Goal: Information Seeking & Learning: Learn about a topic

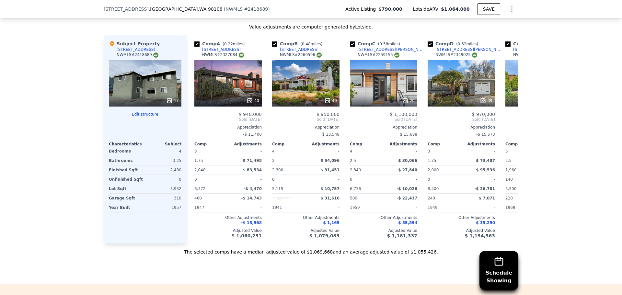
scroll to position [757, 0]
click at [508, 124] on icon at bounding box center [510, 119] width 13 height 13
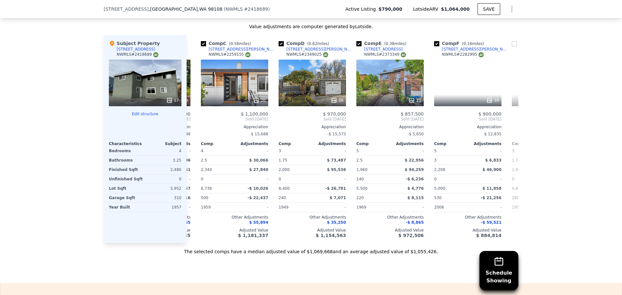
scroll to position [0, 155]
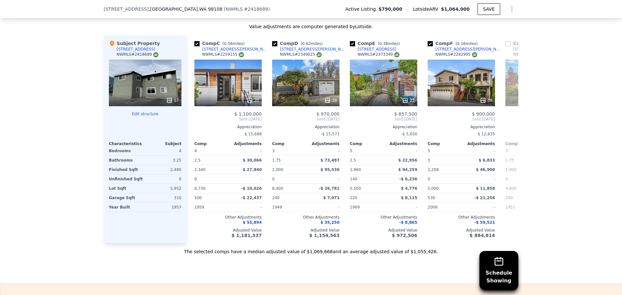
click at [508, 124] on icon at bounding box center [510, 119] width 13 height 13
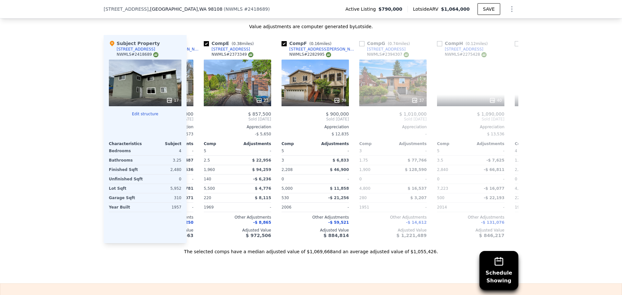
scroll to position [0, 311]
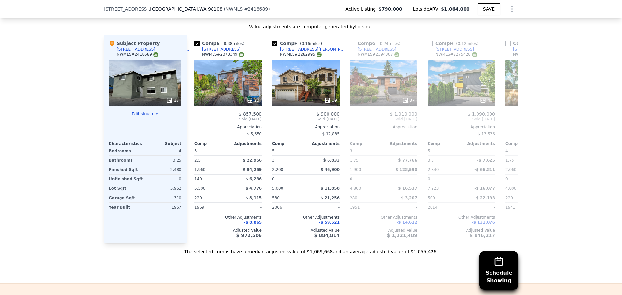
click at [508, 124] on icon at bounding box center [510, 119] width 13 height 13
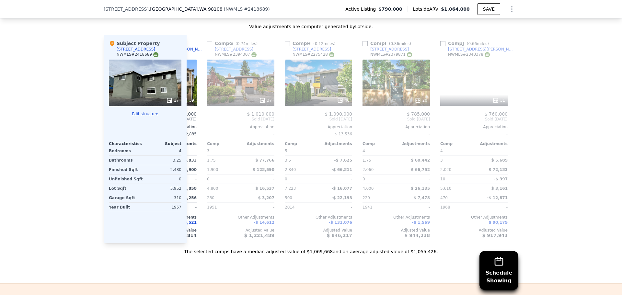
scroll to position [0, 466]
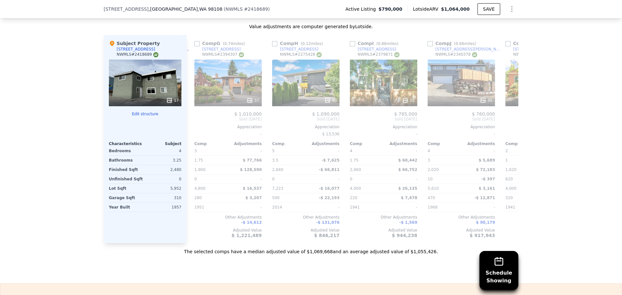
click at [508, 124] on icon at bounding box center [510, 119] width 13 height 13
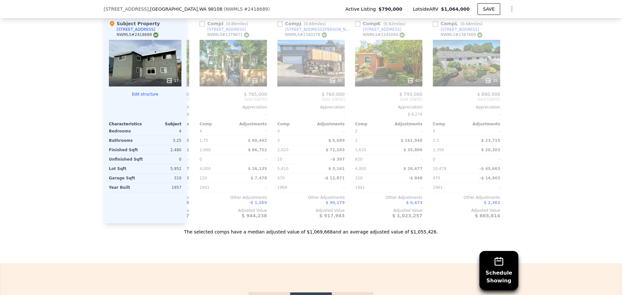
scroll to position [777, 0]
click at [194, 105] on icon at bounding box center [194, 99] width 13 height 13
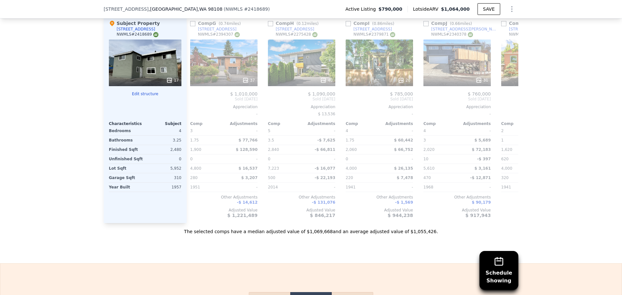
scroll to position [0, 461]
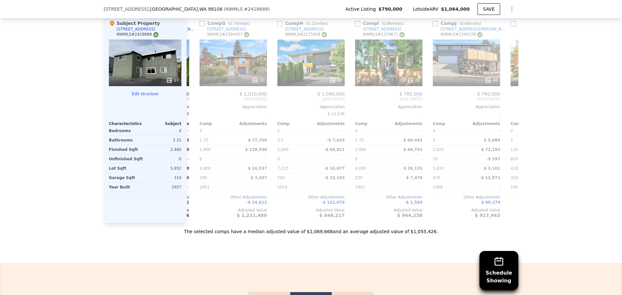
click at [194, 105] on icon at bounding box center [194, 99] width 13 height 13
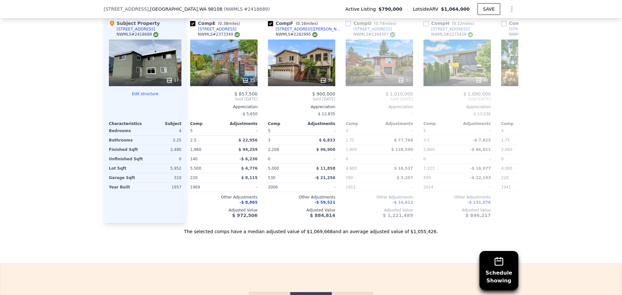
scroll to position [0, 306]
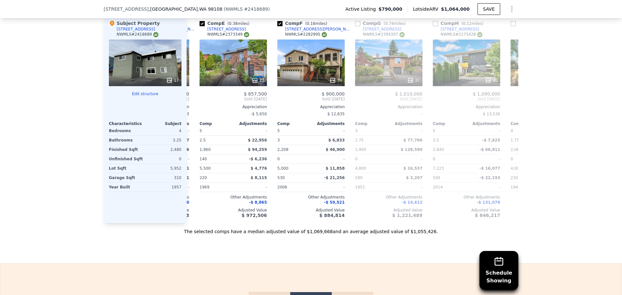
click at [194, 105] on icon at bounding box center [194, 99] width 13 height 13
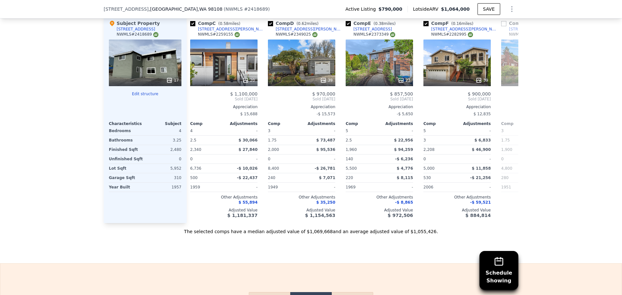
scroll to position [0, 150]
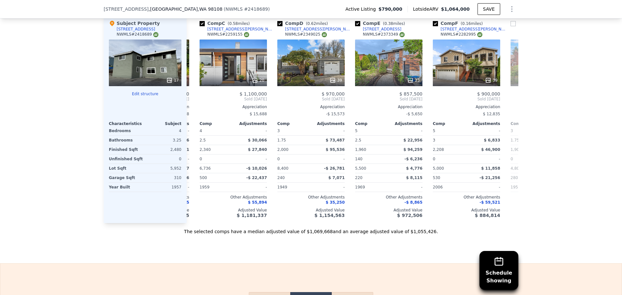
click at [194, 105] on icon at bounding box center [194, 99] width 13 height 13
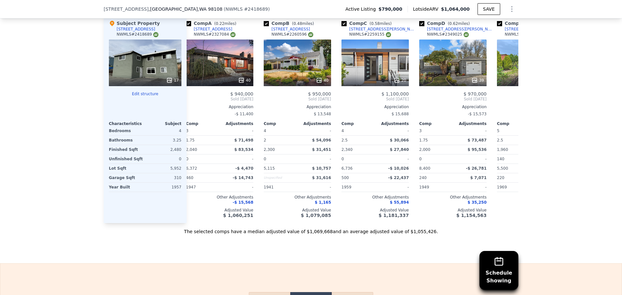
scroll to position [0, 0]
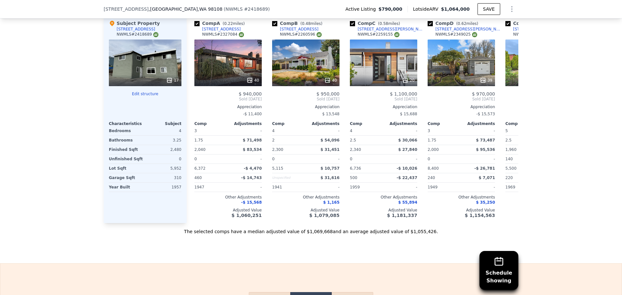
click at [194, 102] on span "Sold [DATE]" at bounding box center [227, 98] width 67 height 5
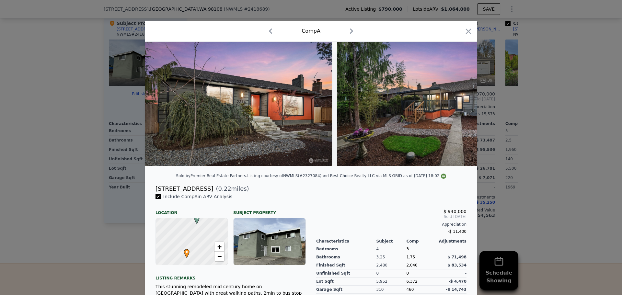
click at [469, 32] on icon "button" at bounding box center [468, 31] width 9 height 9
